Goal: Task Accomplishment & Management: Manage account settings

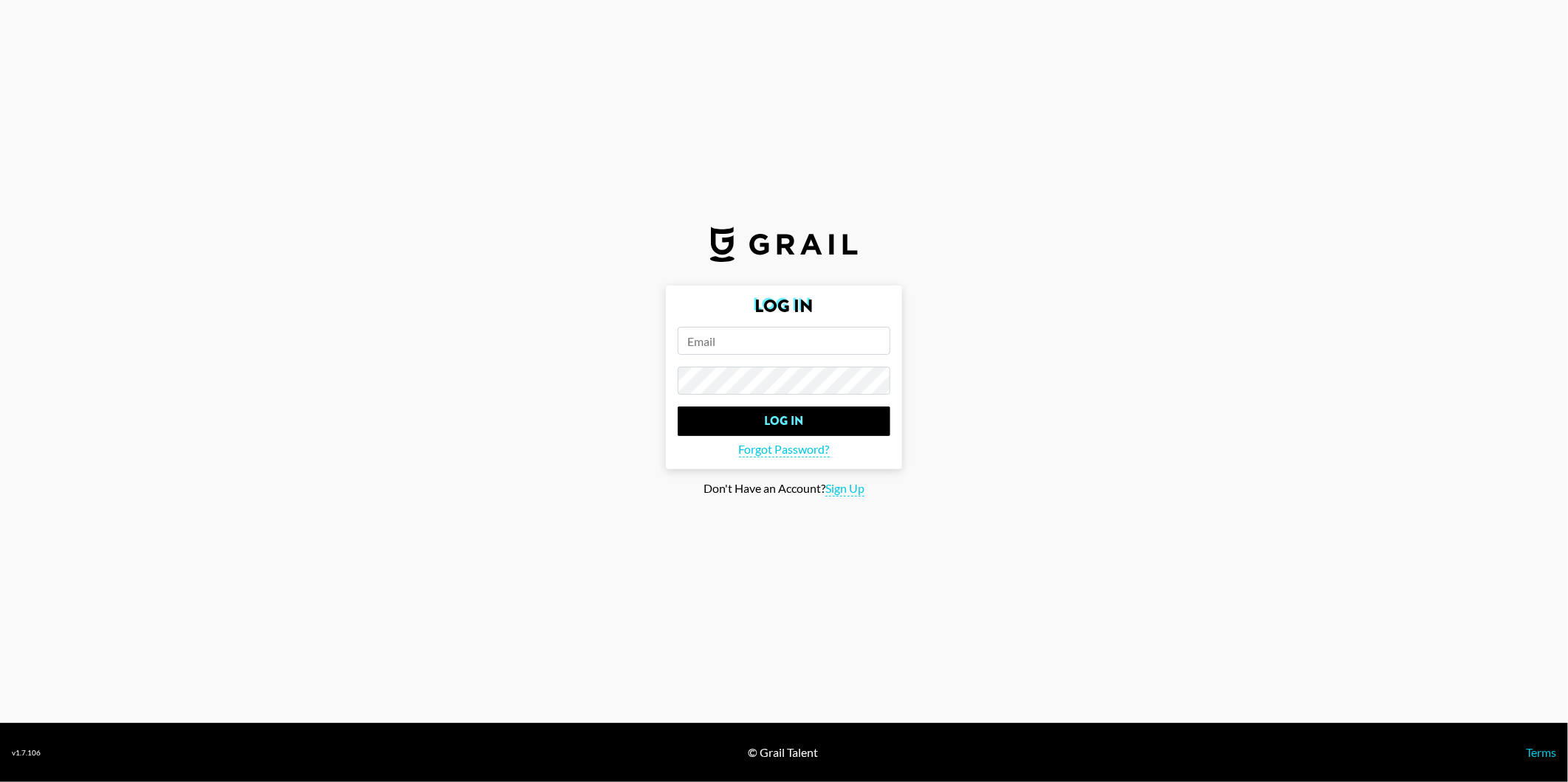
click at [757, 345] on input "email" at bounding box center [783, 341] width 212 height 28
type input "[PERSON_NAME][EMAIL_ADDRESS][DOMAIN_NAME]"
click at [677, 407] on input "Log In" at bounding box center [783, 422] width 212 height 30
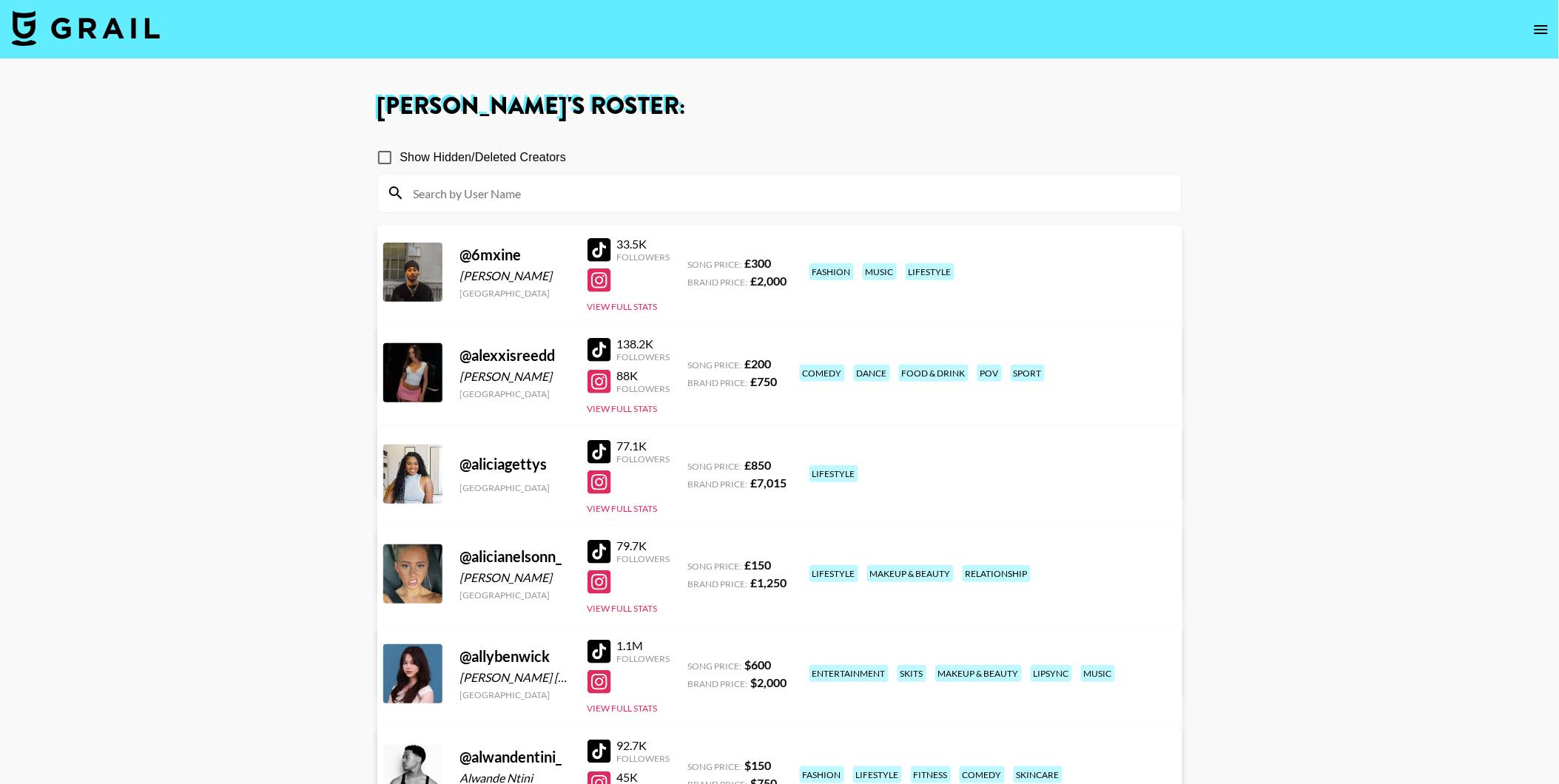
drag, startPoint x: 171, startPoint y: 41, endPoint x: 146, endPoint y: 37, distance: 25.6
click at [163, 41] on nav at bounding box center [779, 29] width 1559 height 59
click at [147, 36] on img at bounding box center [86, 28] width 148 height 36
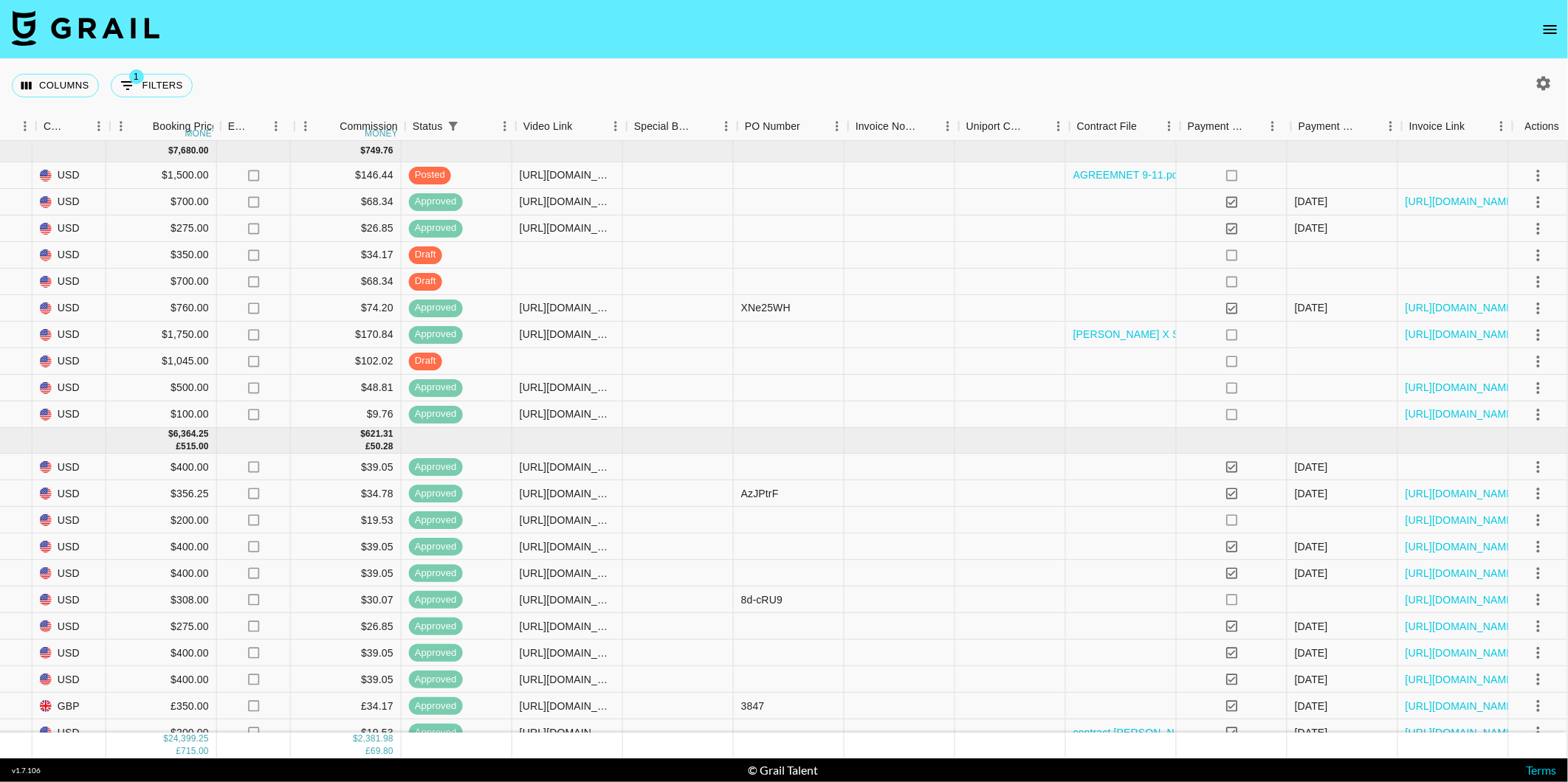
scroll to position [0, 895]
click at [1529, 172] on icon "select merge strategy" at bounding box center [1538, 176] width 18 height 18
click at [1514, 313] on div "Approve" at bounding box center [1507, 313] width 45 height 18
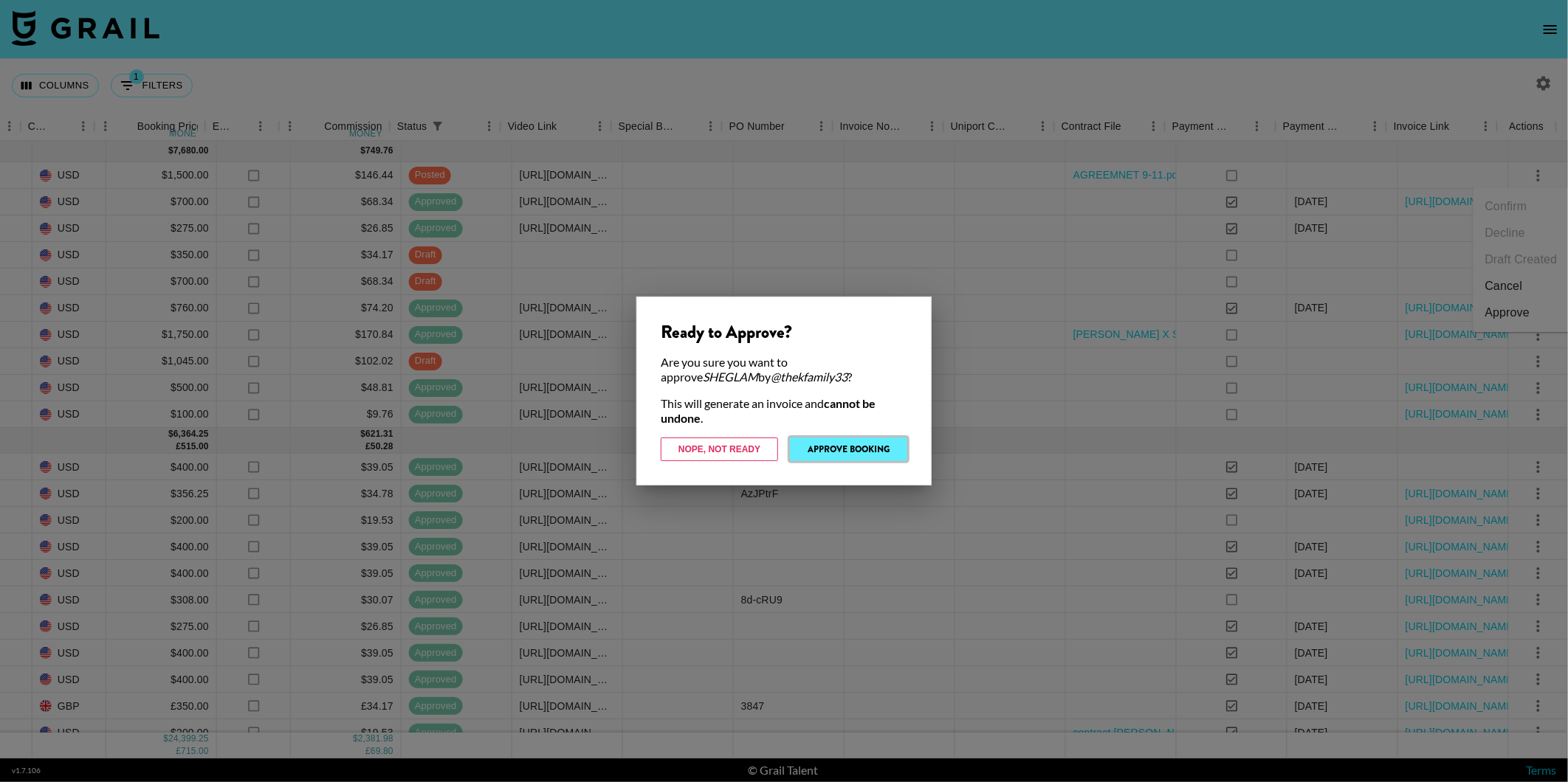
click at [830, 444] on button "Approve Booking" at bounding box center [849, 450] width 118 height 24
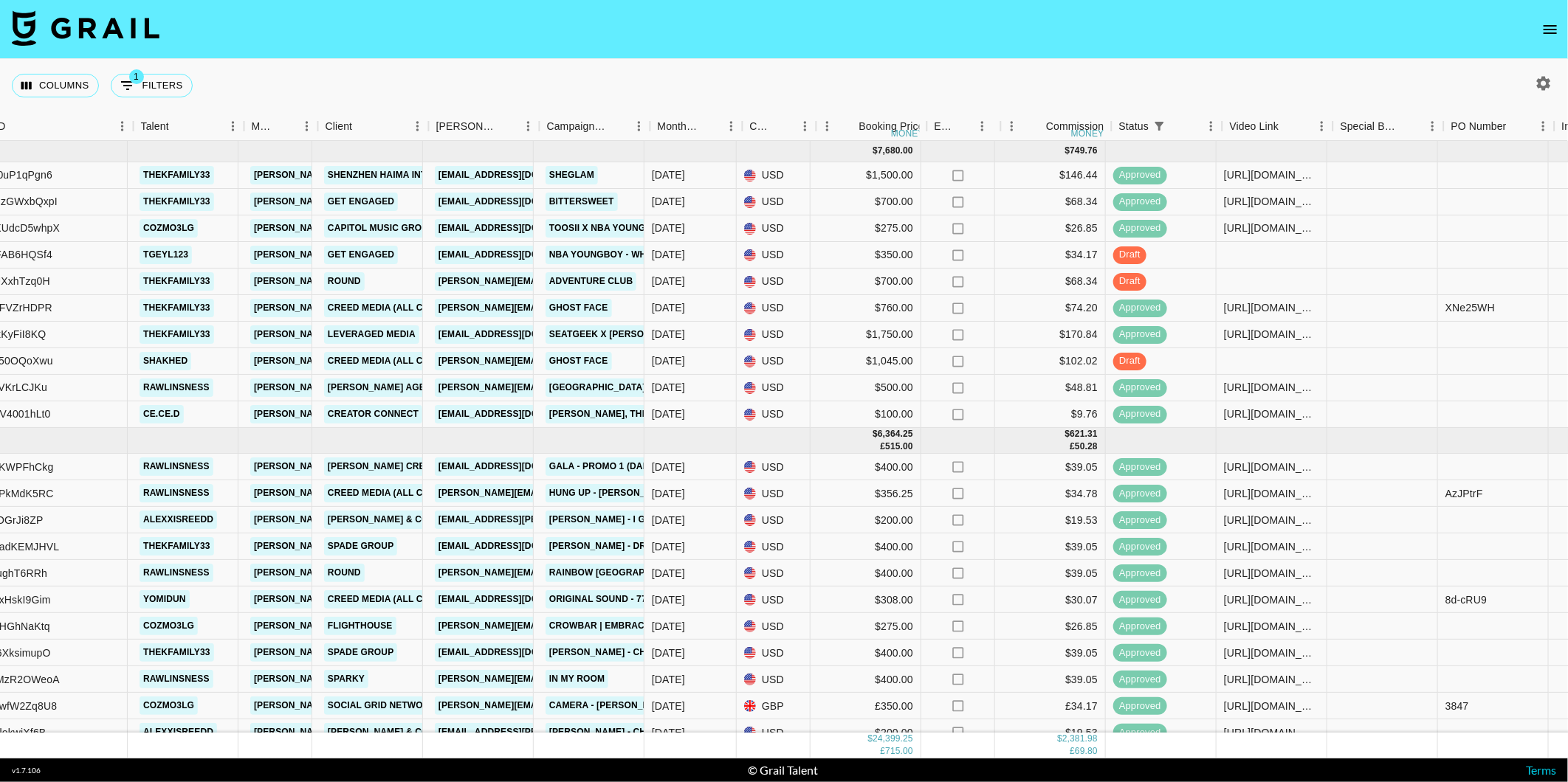
scroll to position [0, 172]
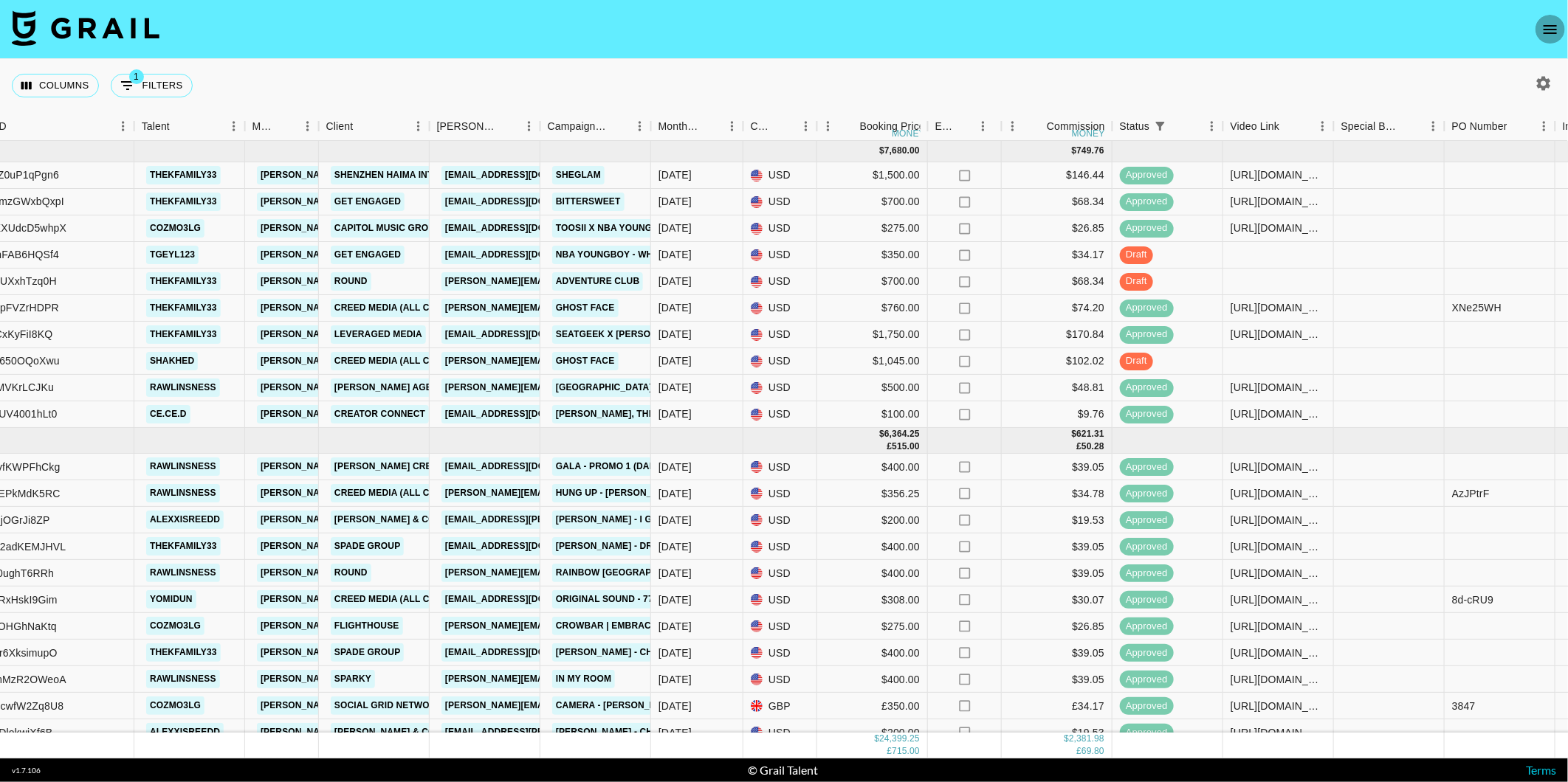
click at [1540, 34] on button "open drawer" at bounding box center [1550, 30] width 30 height 30
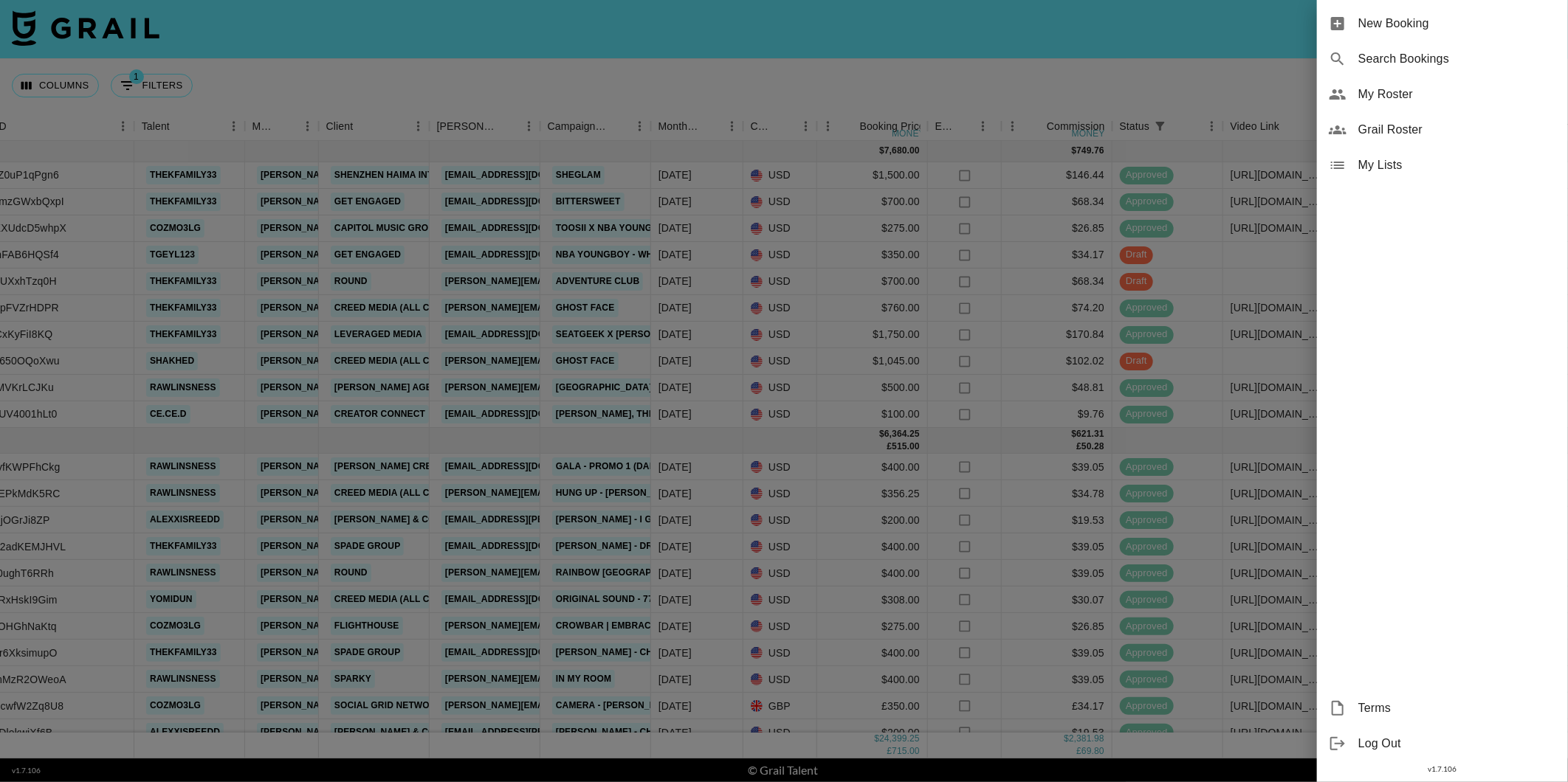
click at [1398, 101] on span "My Roster" at bounding box center [1457, 95] width 197 height 18
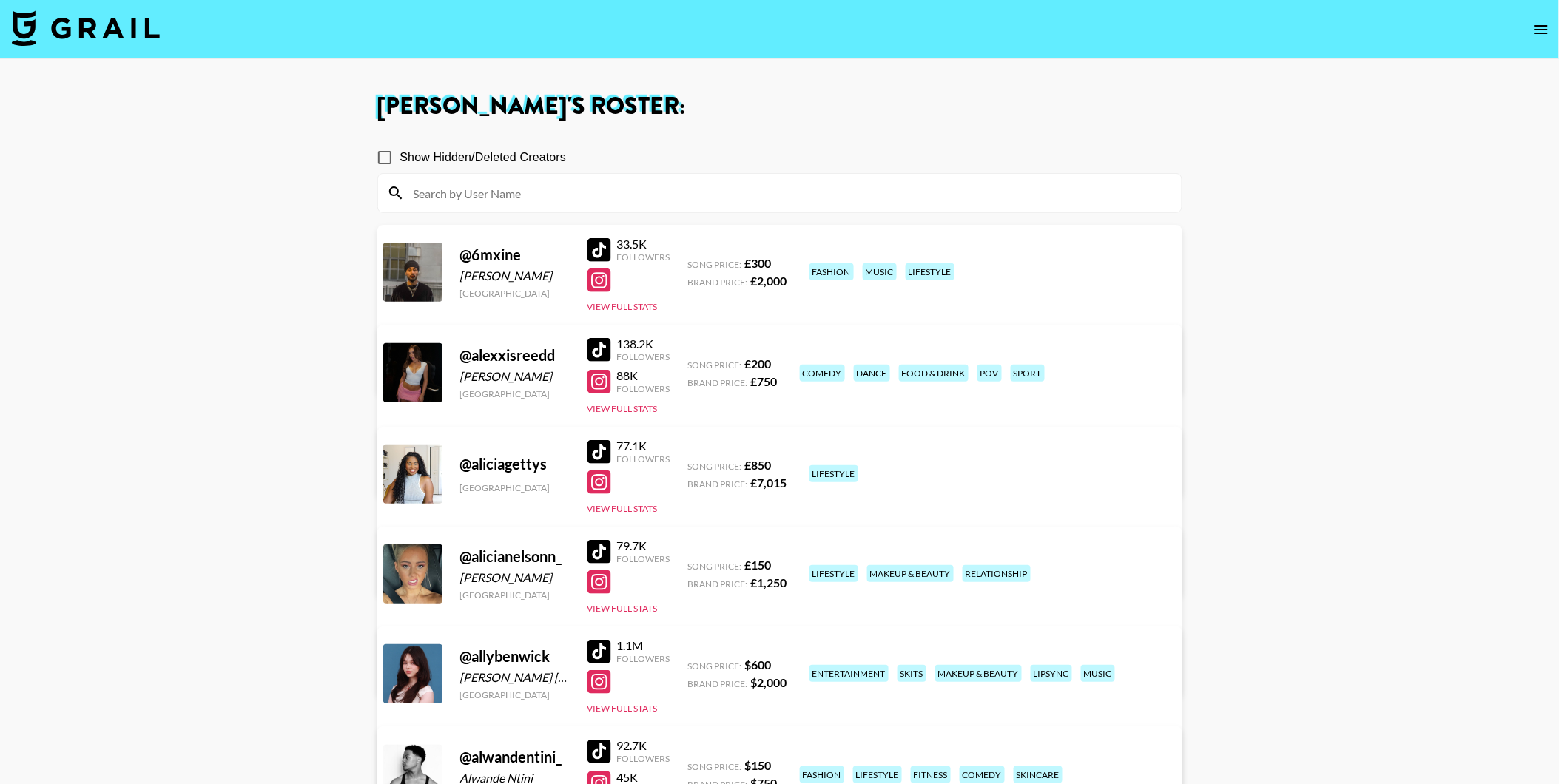
click at [598, 192] on input at bounding box center [789, 193] width 768 height 24
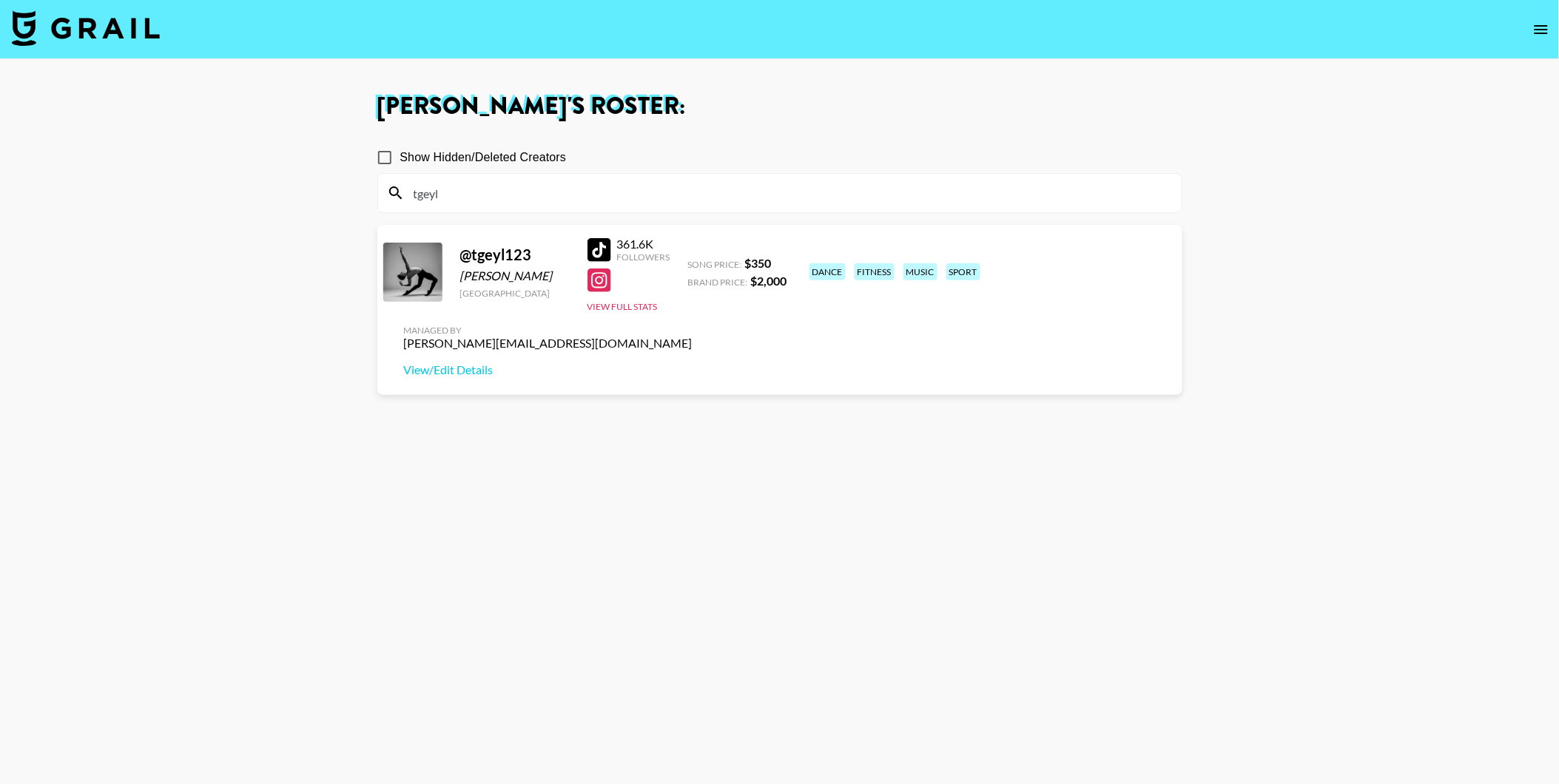
type input "tgeyl"
click at [601, 242] on div at bounding box center [600, 250] width 24 height 24
click at [161, 34] on nav at bounding box center [779, 29] width 1559 height 59
click at [119, 38] on img at bounding box center [86, 28] width 148 height 36
